Goal: Book appointment/travel/reservation

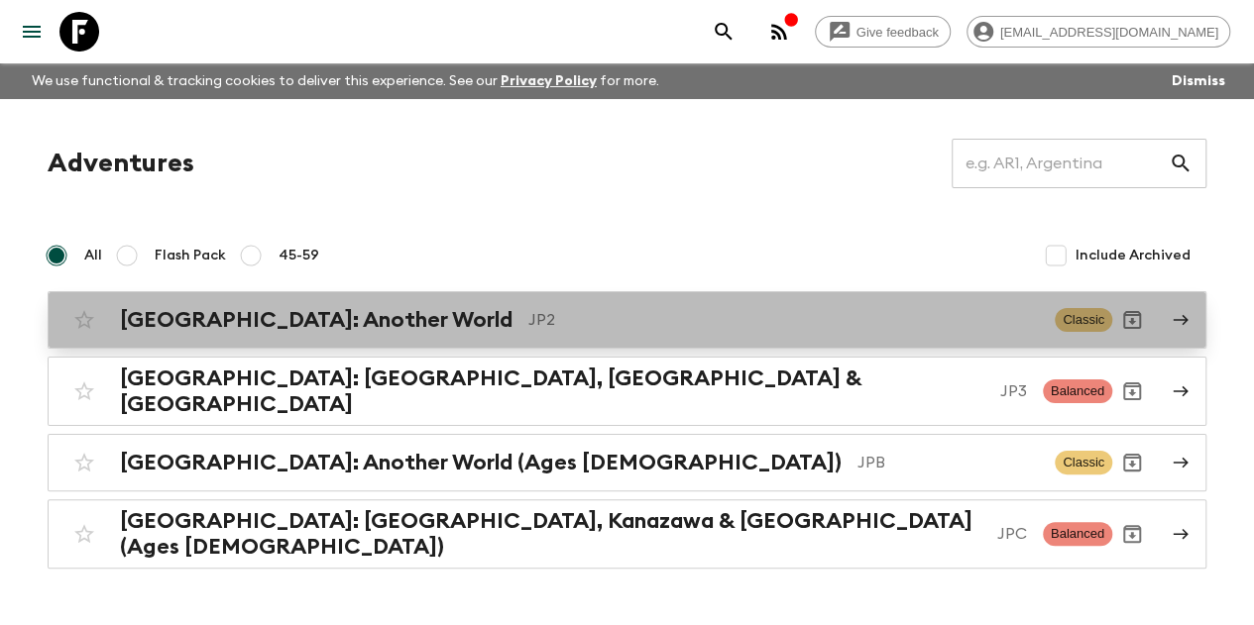
click at [528, 330] on p "JP2" at bounding box center [783, 320] width 511 height 24
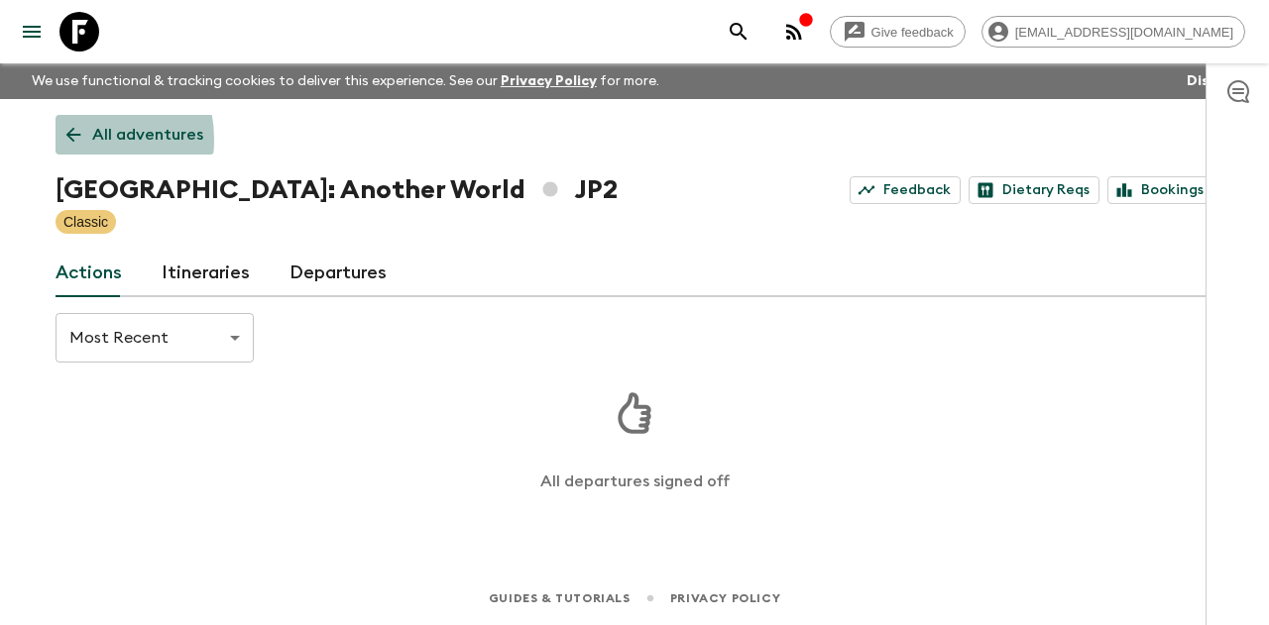
click at [65, 140] on icon at bounding box center [73, 135] width 22 height 22
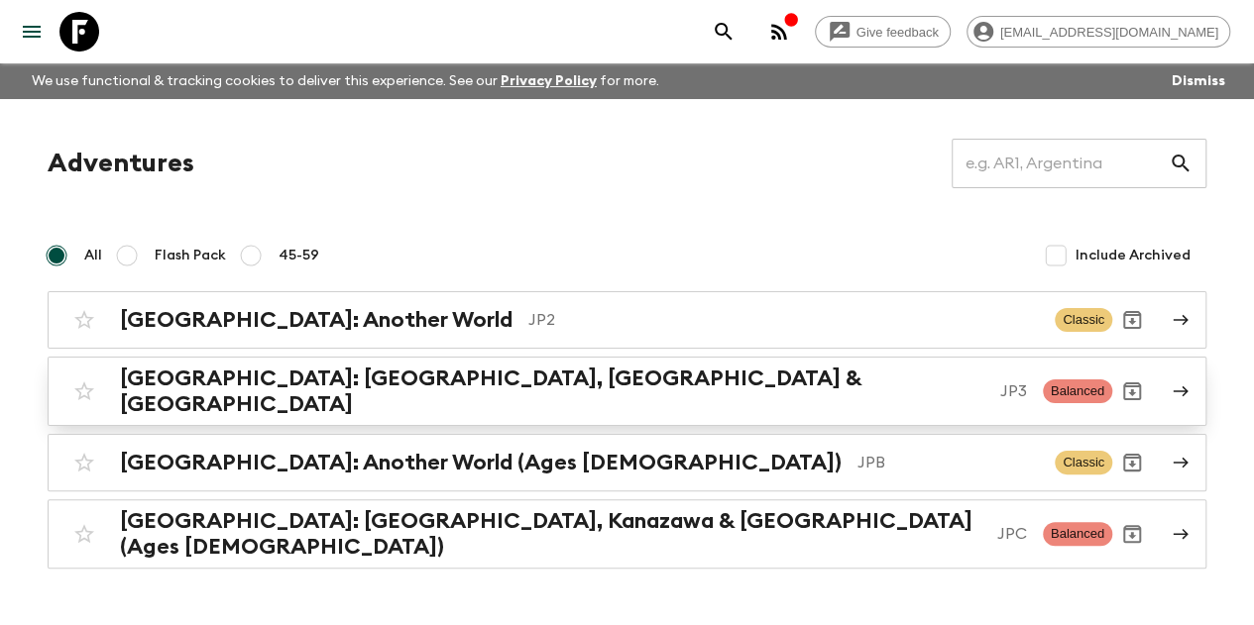
click at [406, 370] on div "[GEOGRAPHIC_DATA]: [GEOGRAPHIC_DATA], Kanazawa & [GEOGRAPHIC_DATA] JP3 Balanced" at bounding box center [588, 392] width 1048 height 52
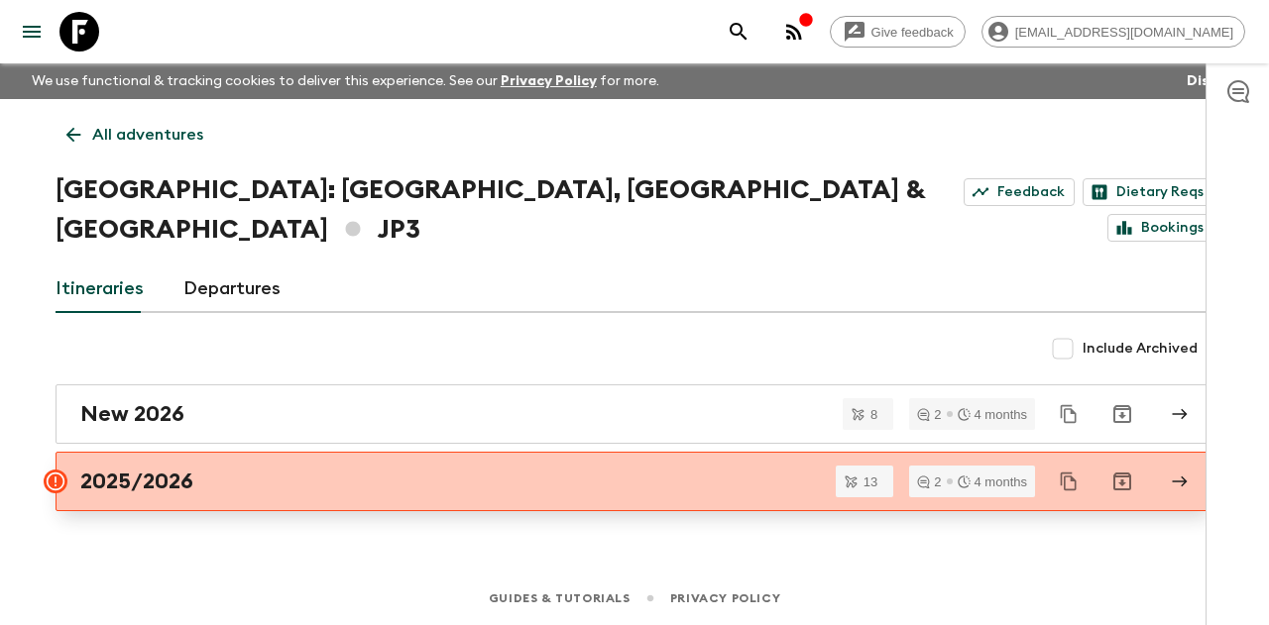
click at [379, 452] on link "2025/2026" at bounding box center [635, 481] width 1158 height 59
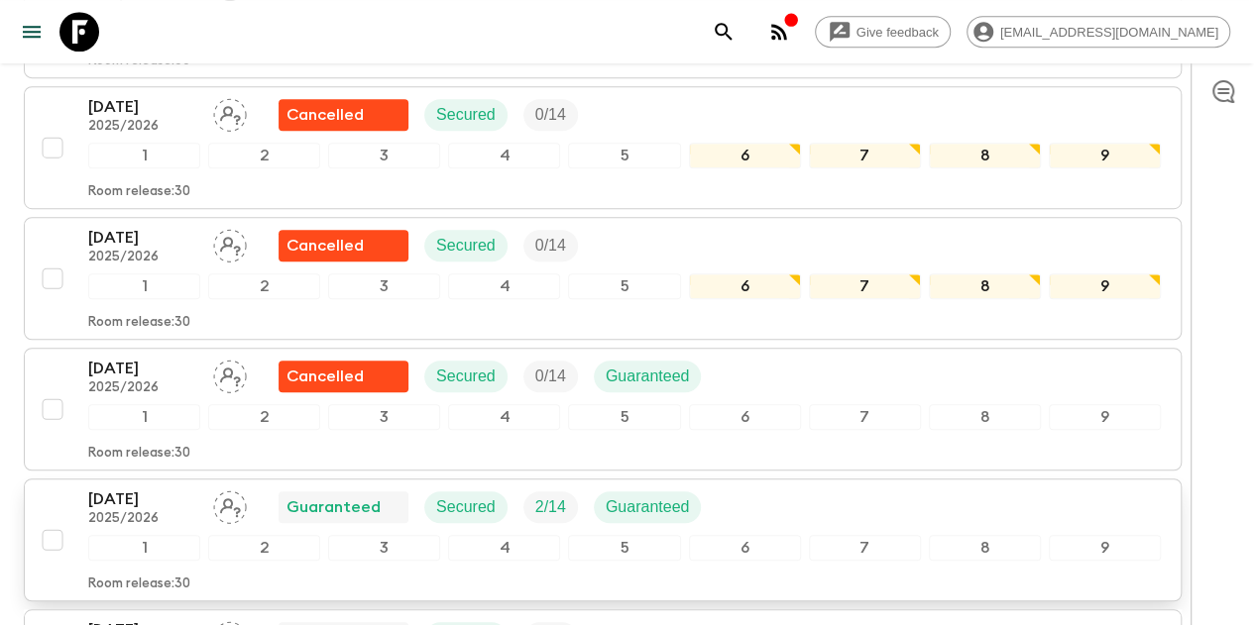
scroll to position [496, 0]
